Goal: Information Seeking & Learning: Learn about a topic

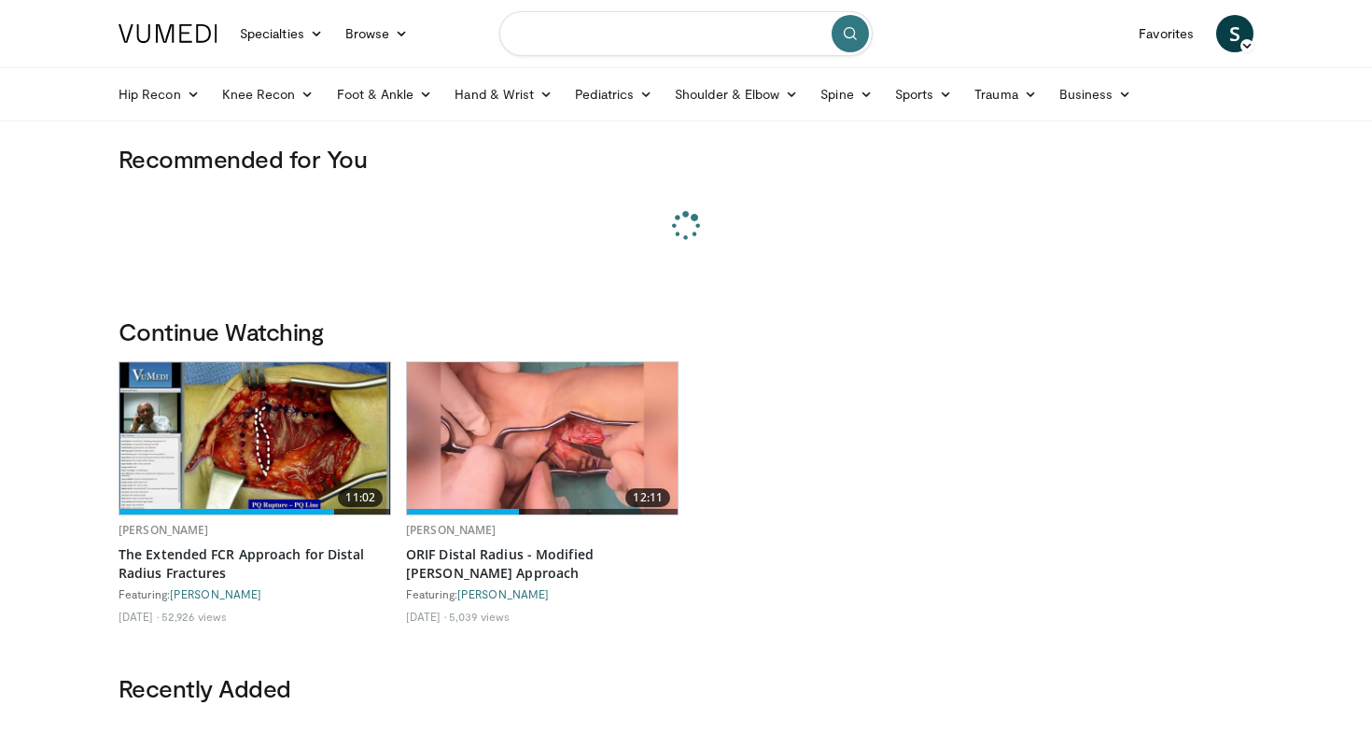
click at [673, 37] on input "Search topics, interventions" at bounding box center [685, 33] width 373 height 45
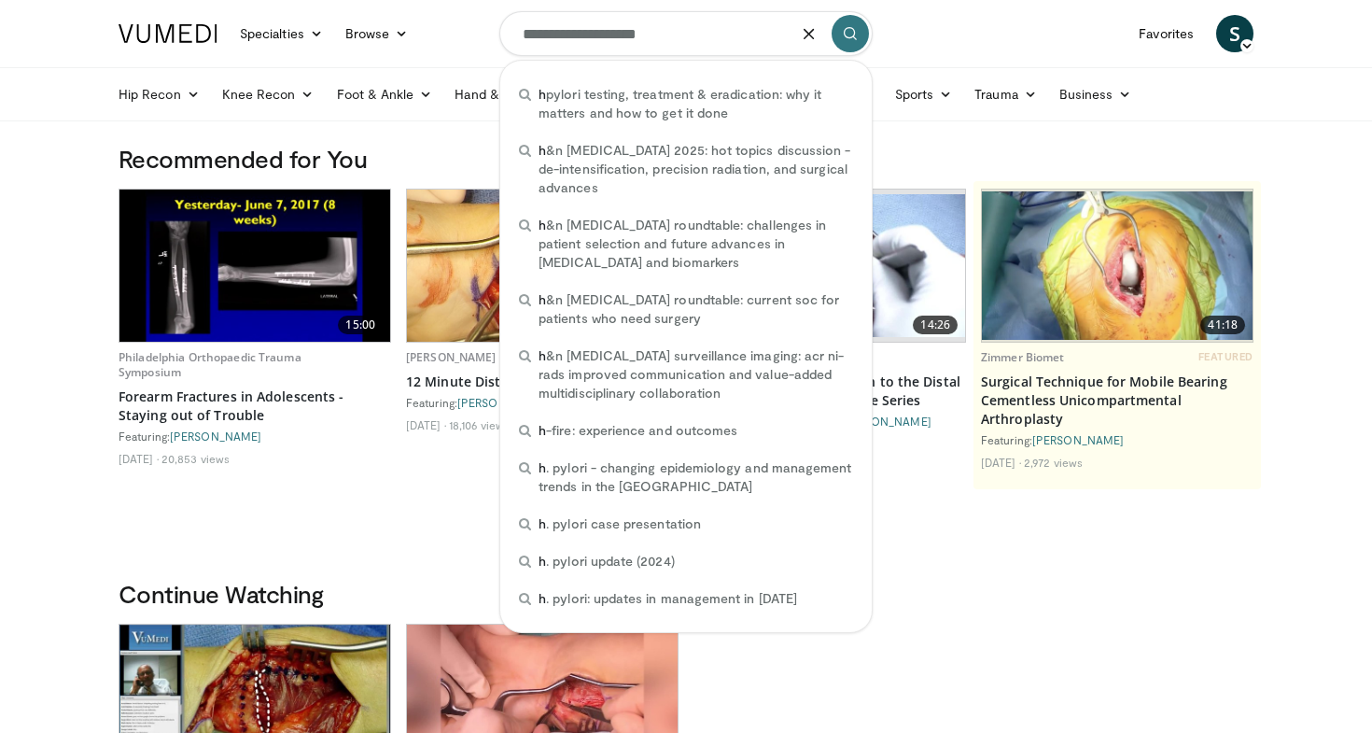
type input "**********"
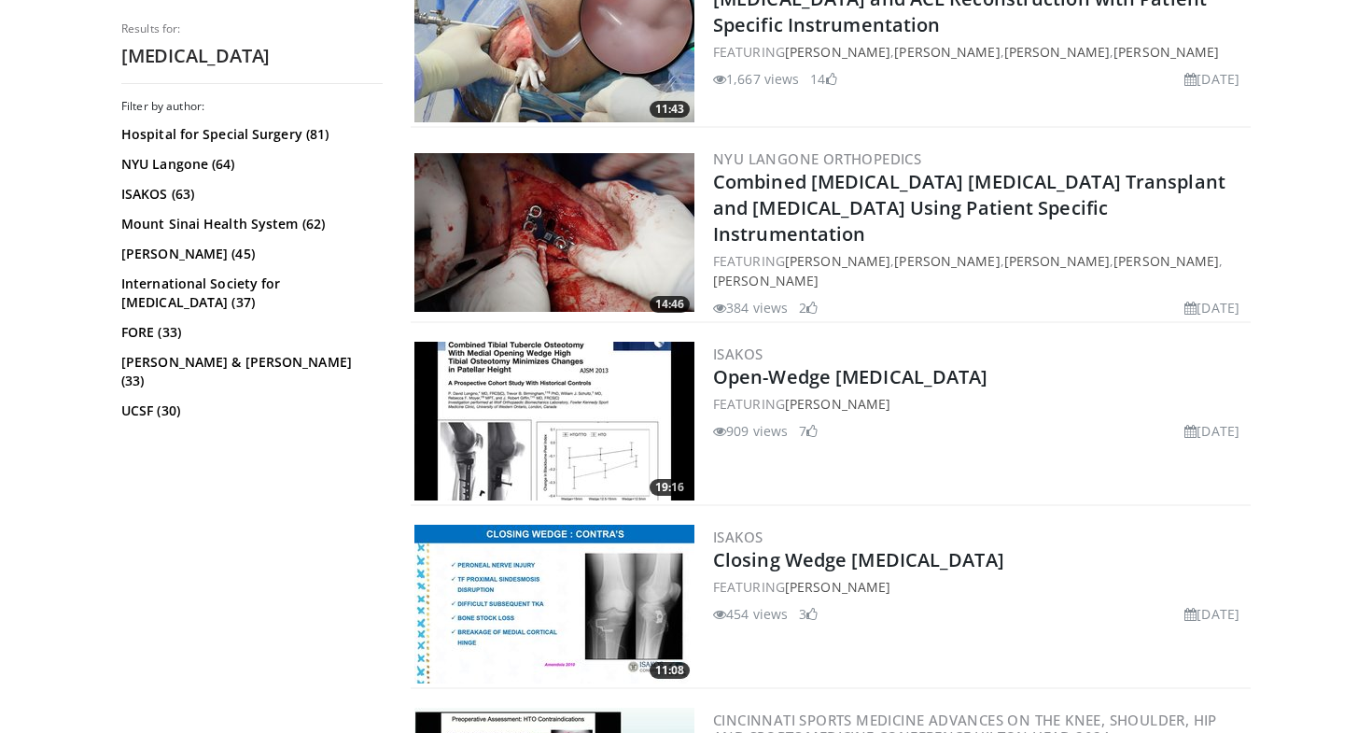
scroll to position [804, 0]
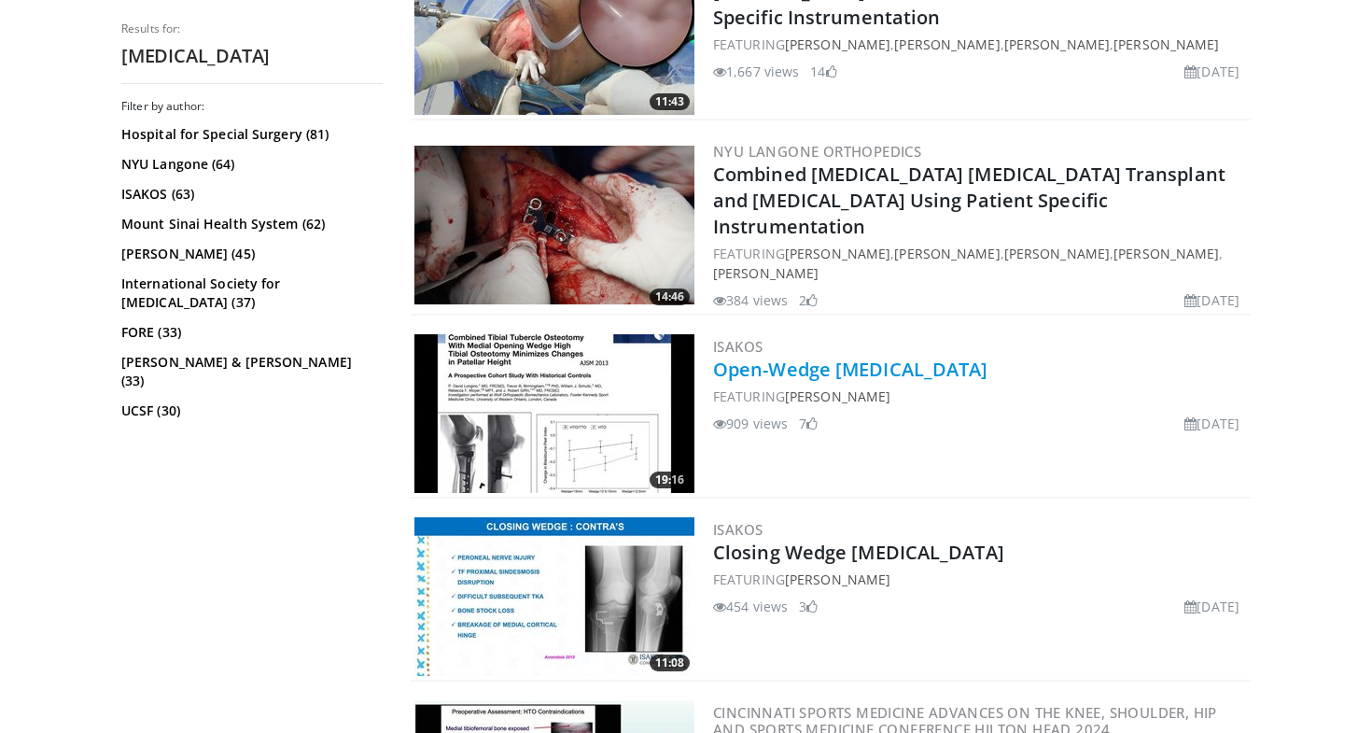
click at [862, 358] on link "Open-Wedge High Tibial Osteotomy" at bounding box center [850, 369] width 275 height 25
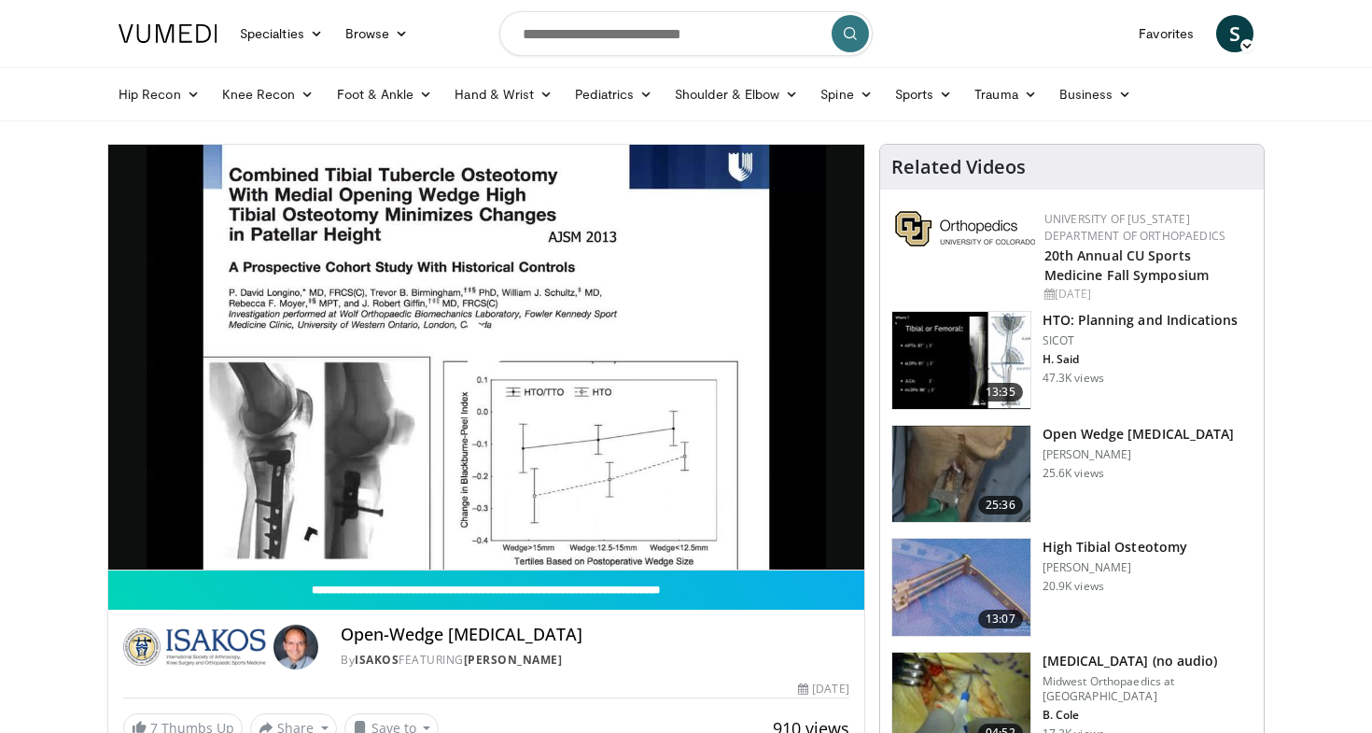
click at [486, 357] on span "Video Player" at bounding box center [486, 357] width 0 height 0
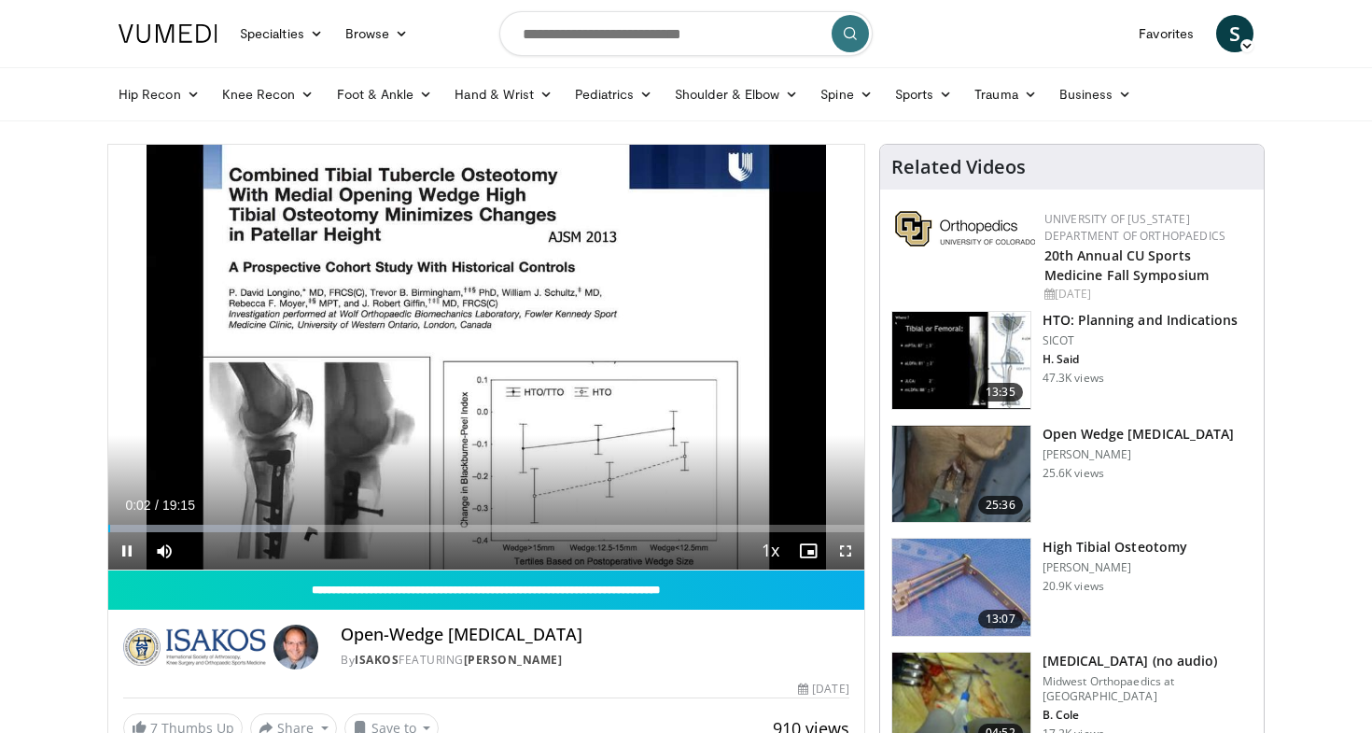
click at [848, 554] on span "Video Player" at bounding box center [845, 550] width 37 height 37
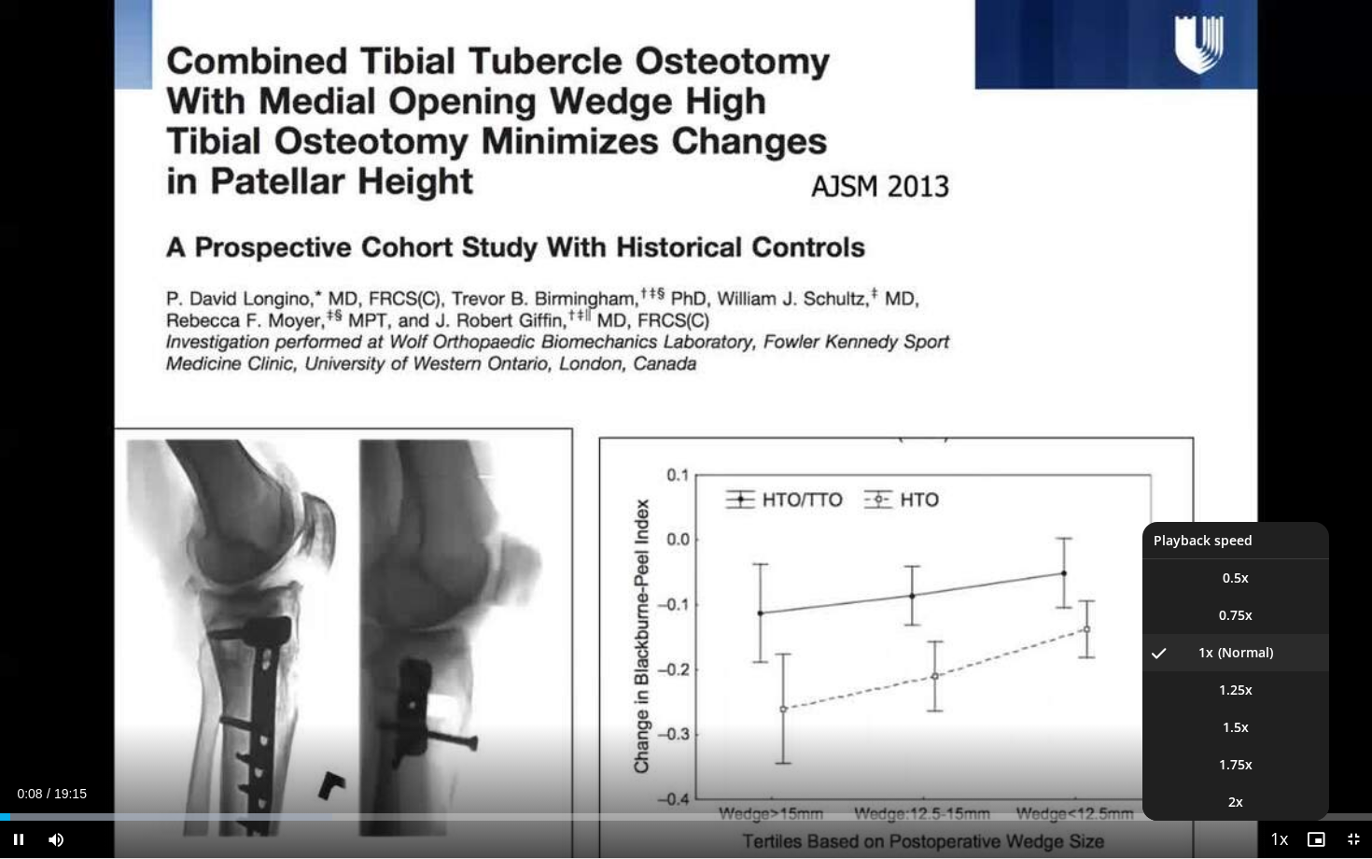
click at [1272, 732] on span "Video Player" at bounding box center [1279, 839] width 26 height 37
click at [1235, 723] on span "1.5x" at bounding box center [1236, 727] width 26 height 19
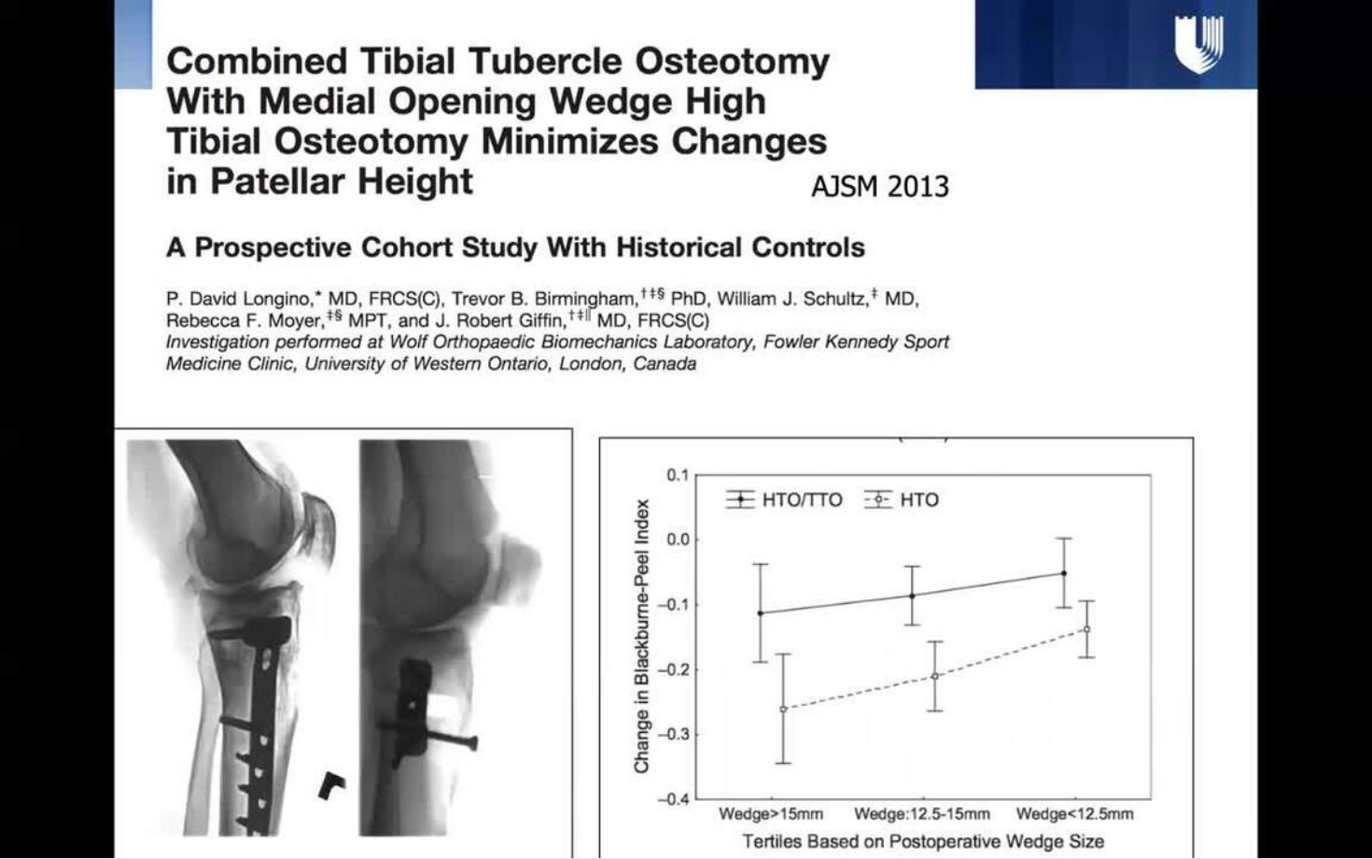
click at [1235, 723] on div "10 seconds Tap to unmute" at bounding box center [686, 429] width 1372 height 858
